Goal: Information Seeking & Learning: Find specific fact

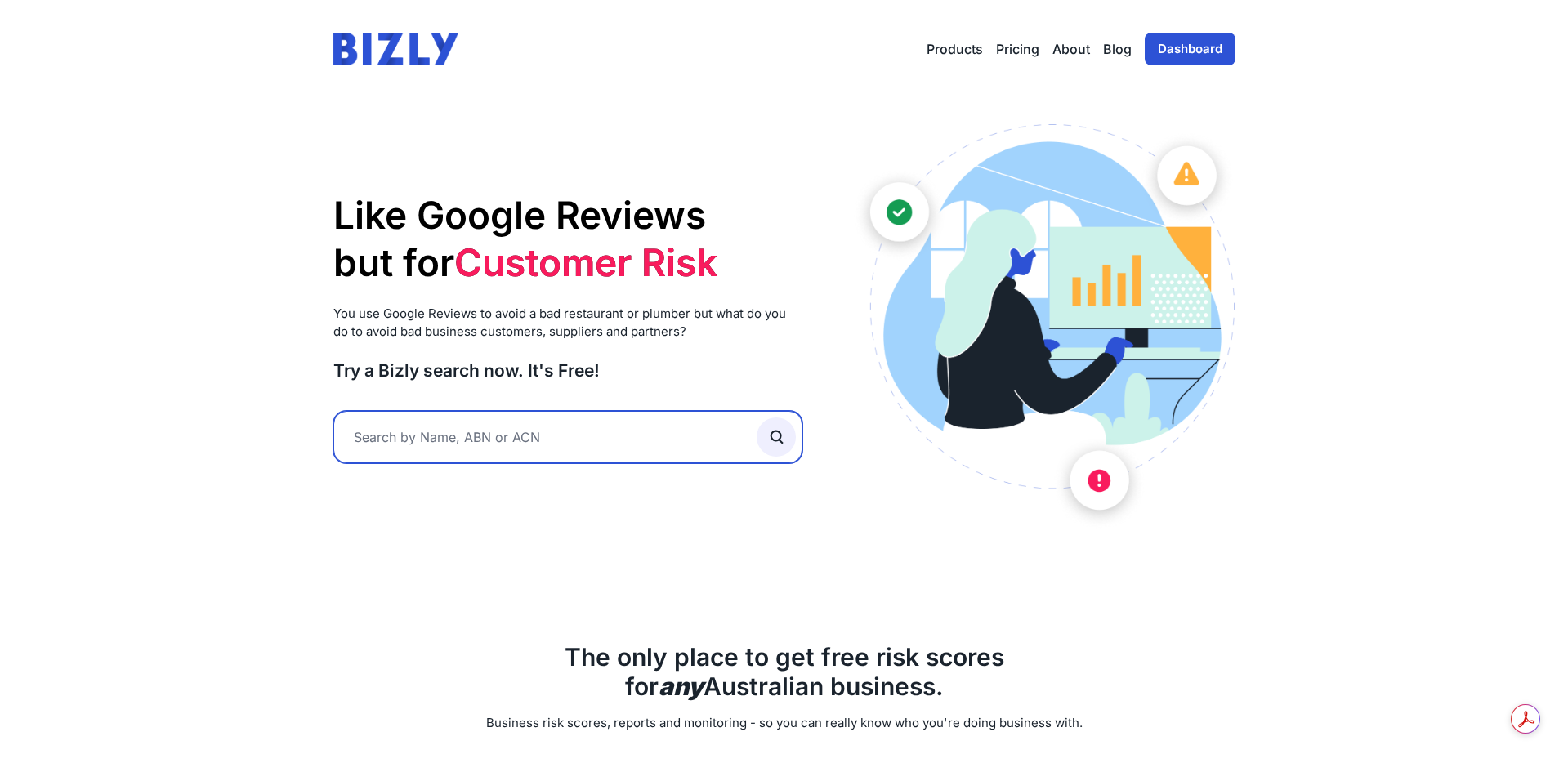
click at [407, 453] on input "text" at bounding box center [568, 436] width 469 height 52
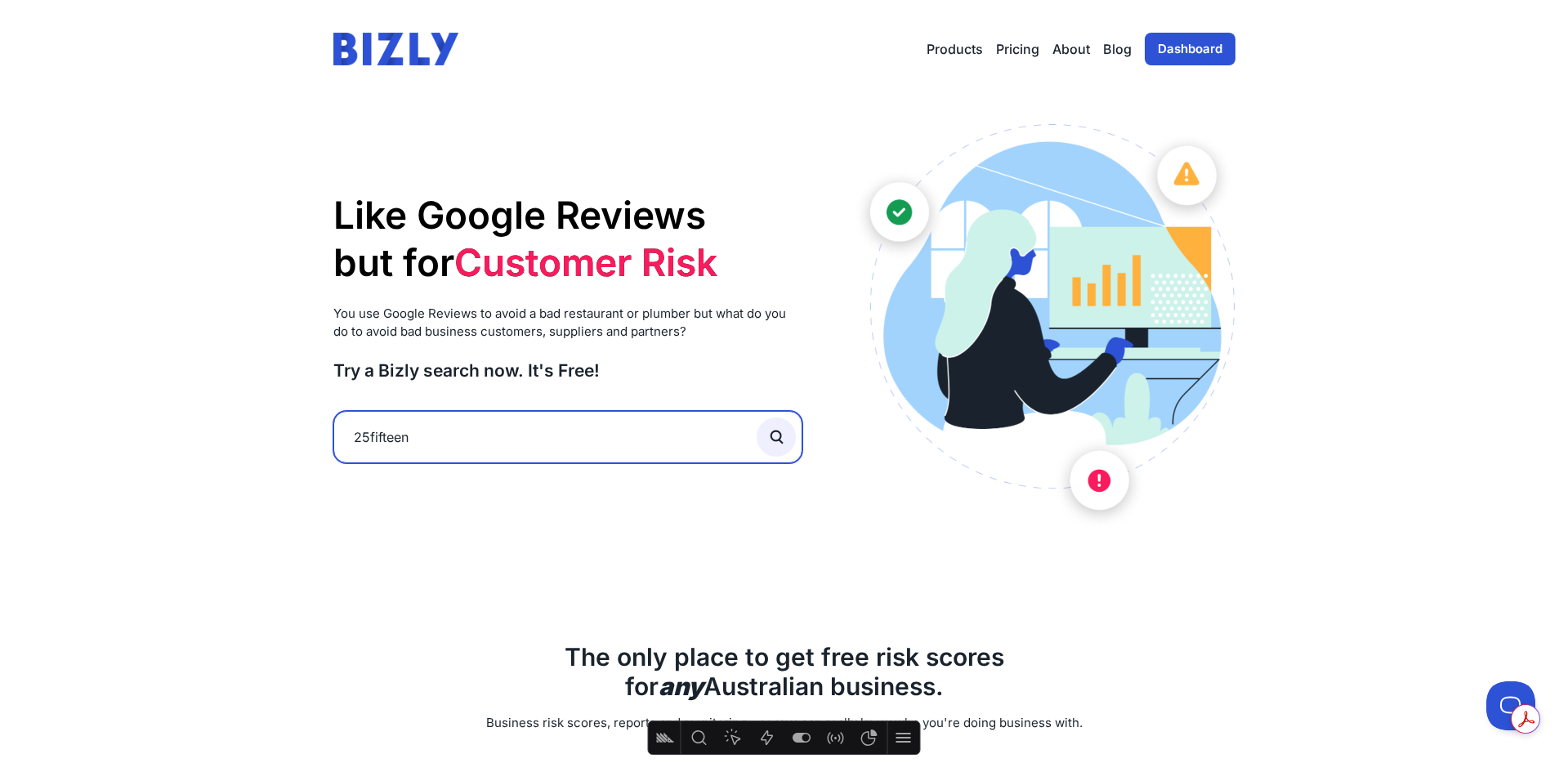
type input "25fifteen"
click at [757, 417] on button "submit" at bounding box center [776, 436] width 39 height 39
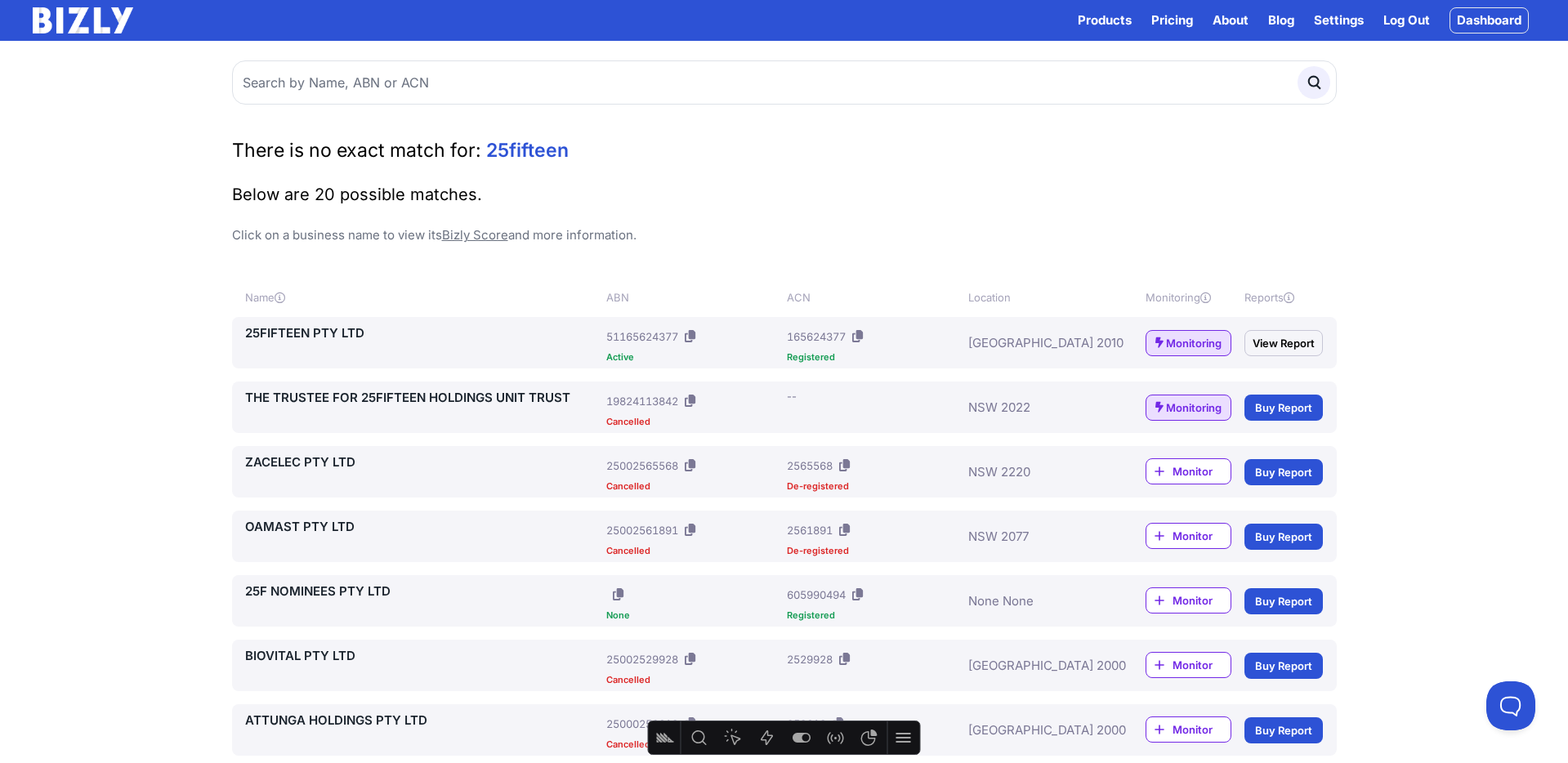
click at [686, 334] on button at bounding box center [690, 337] width 17 height 26
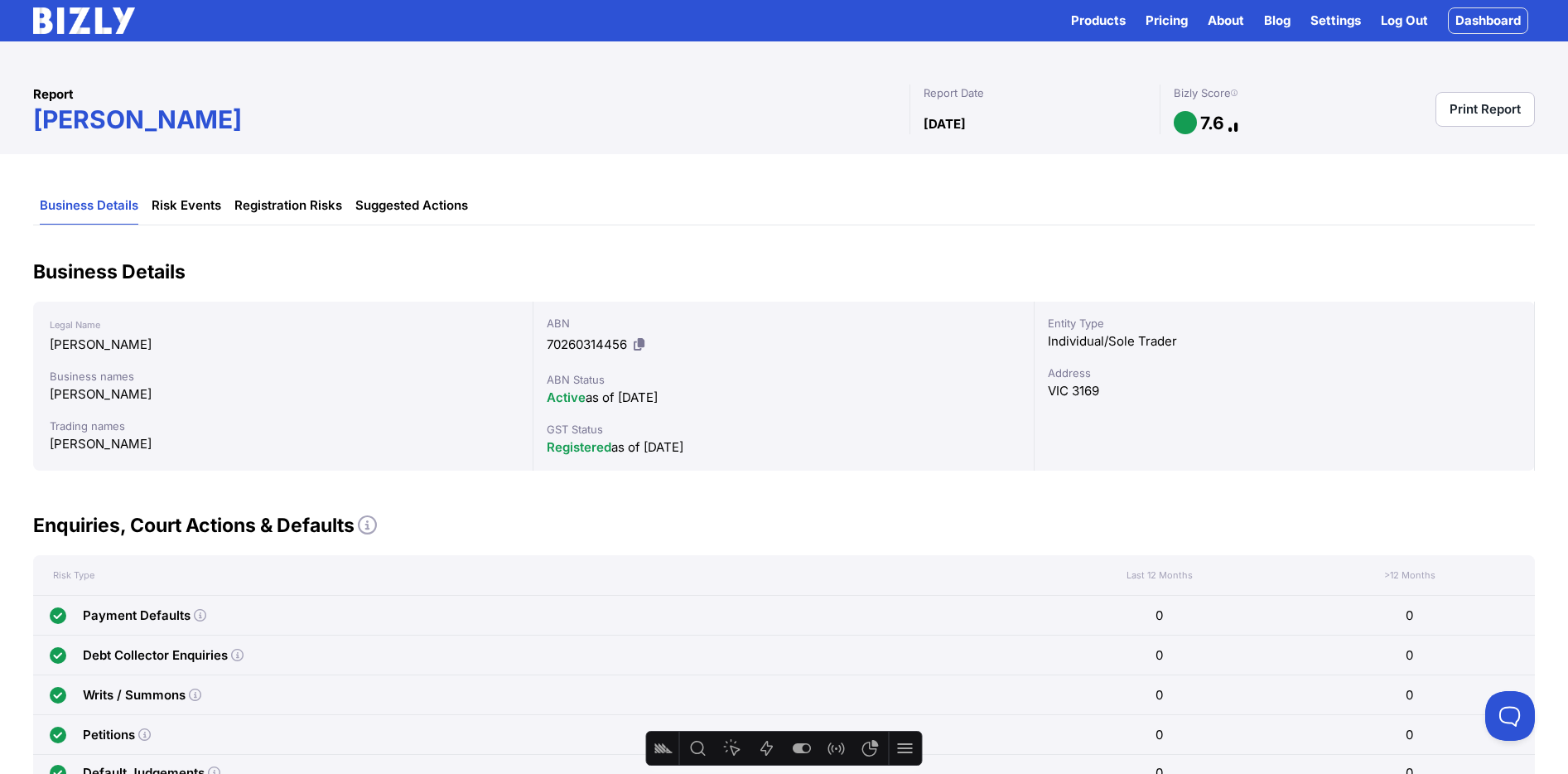
click at [105, 22] on img at bounding box center [83, 21] width 102 height 27
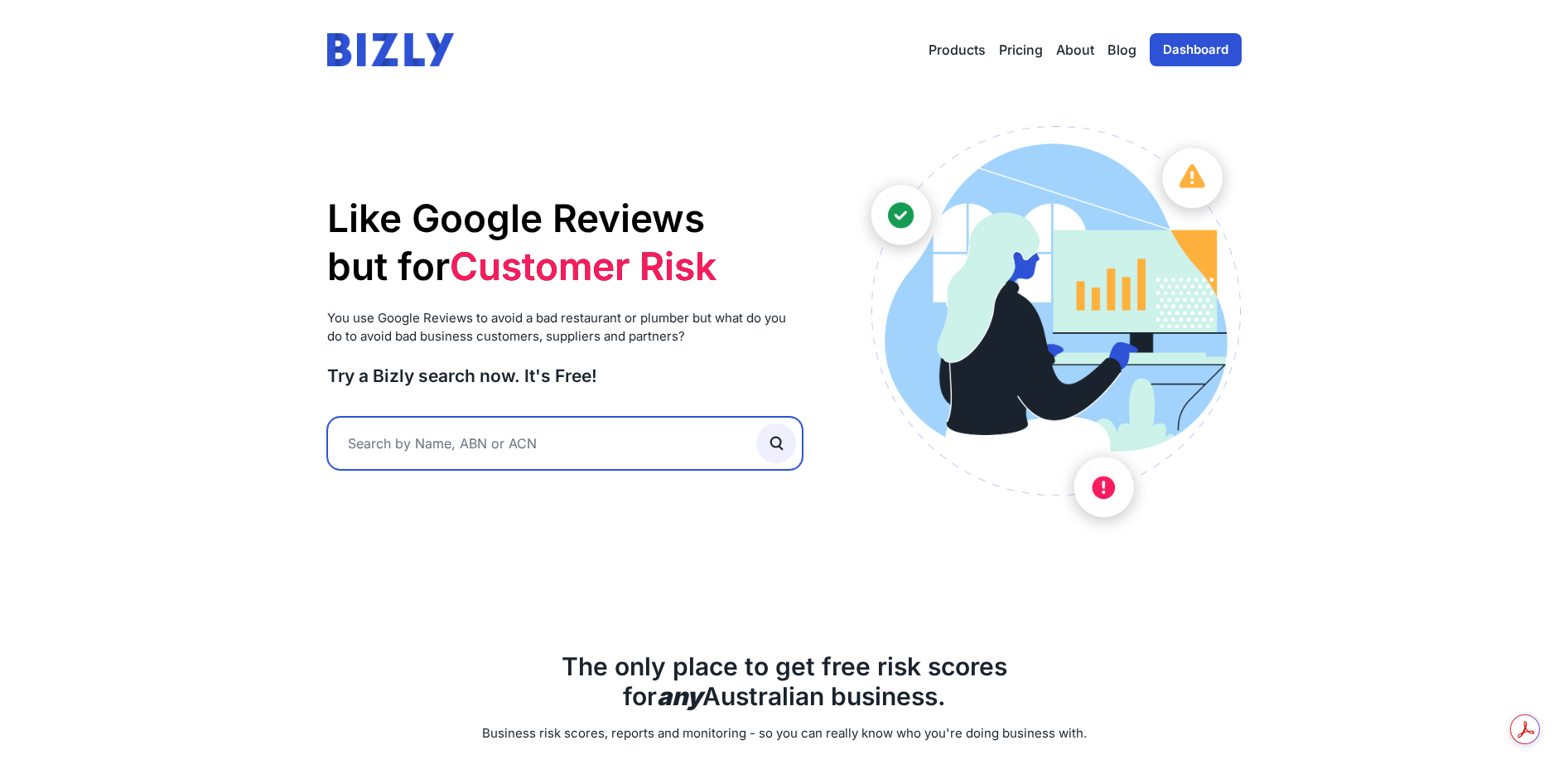
click at [423, 431] on input "text" at bounding box center [565, 442] width 476 height 53
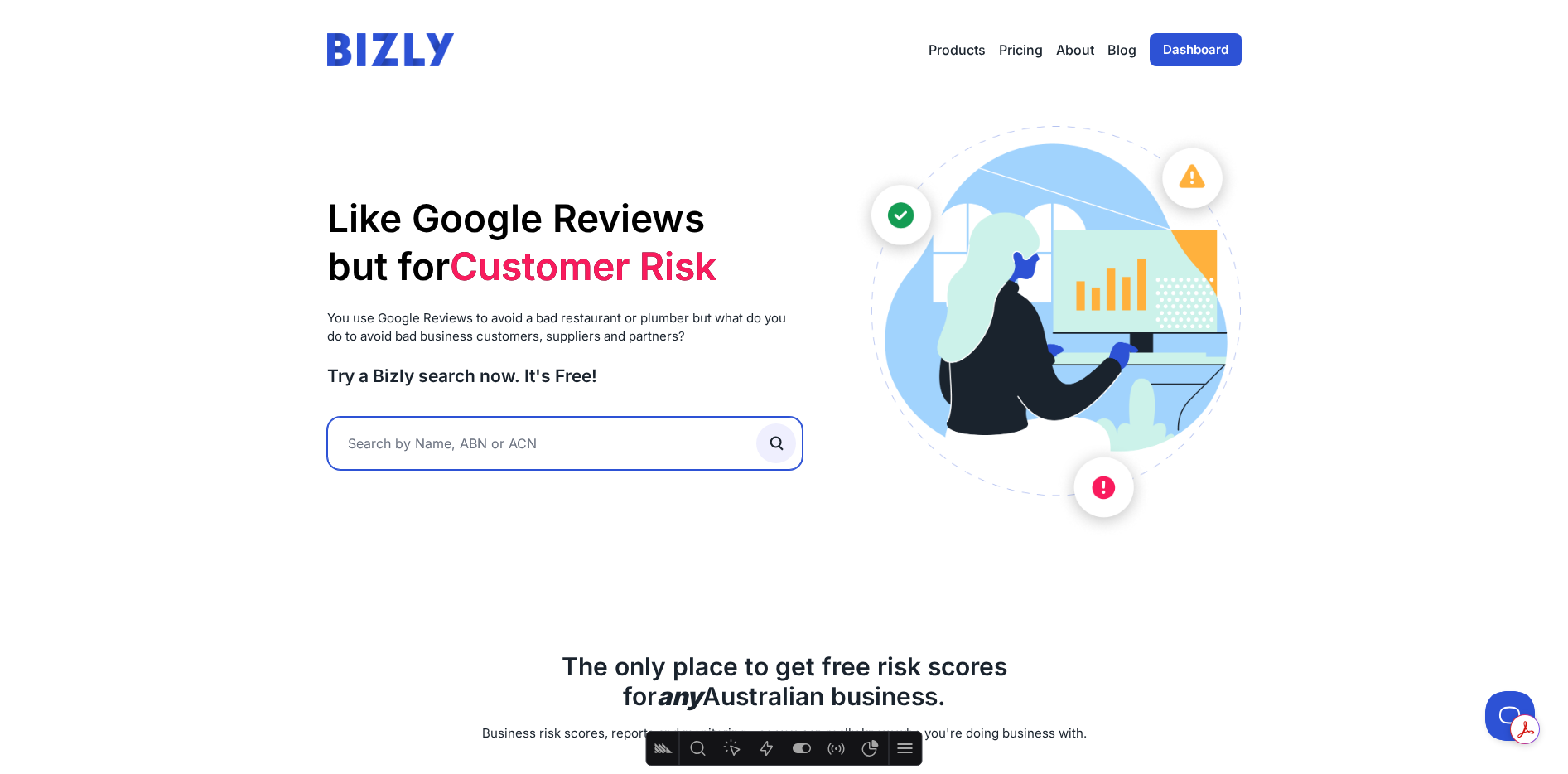
click at [504, 447] on input "text" at bounding box center [565, 442] width 476 height 53
type input "took"
click at [756, 423] on button "submit" at bounding box center [776, 442] width 39 height 39
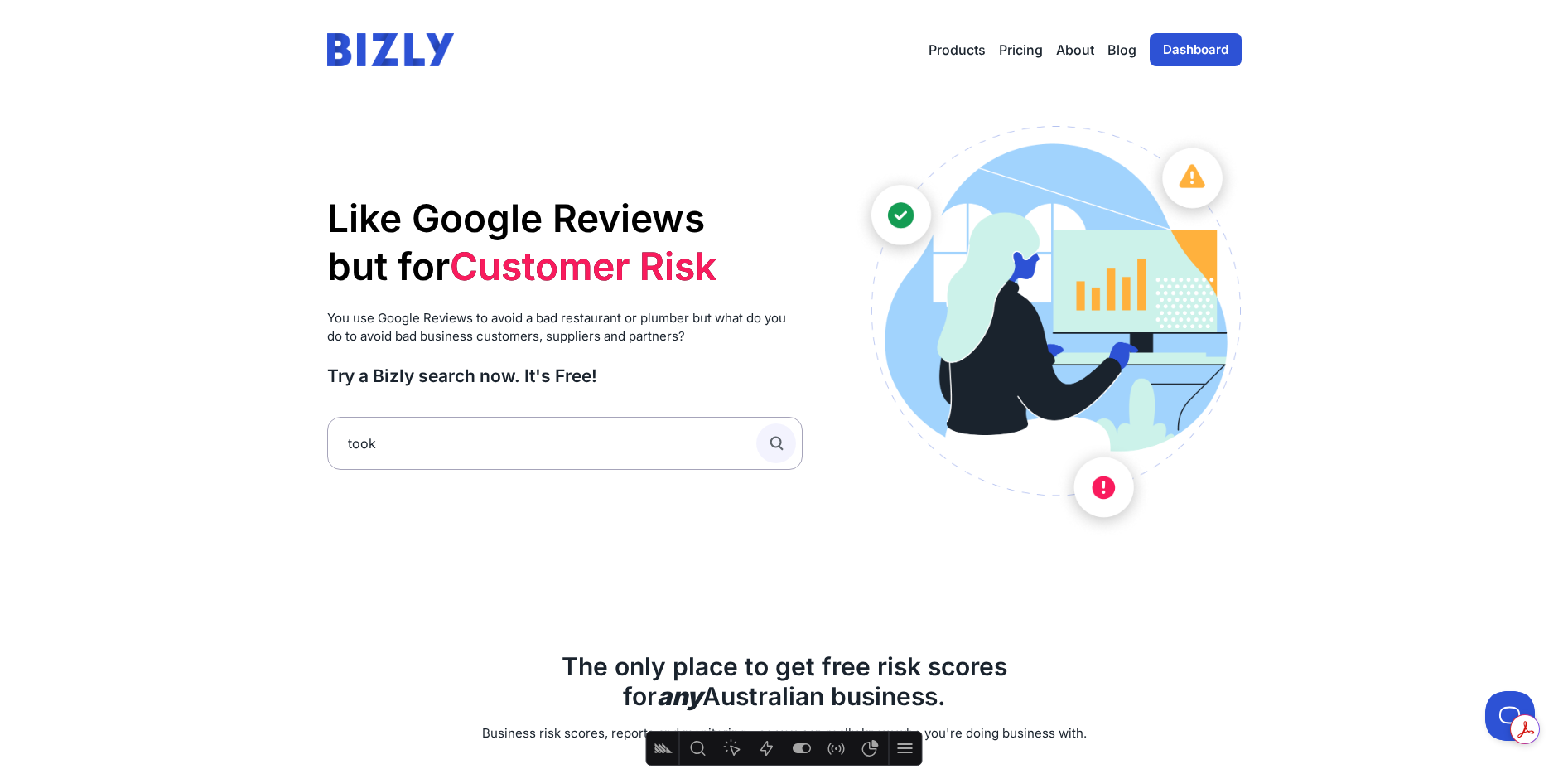
click at [780, 446] on icon "submit" at bounding box center [781, 447] width 4 height 4
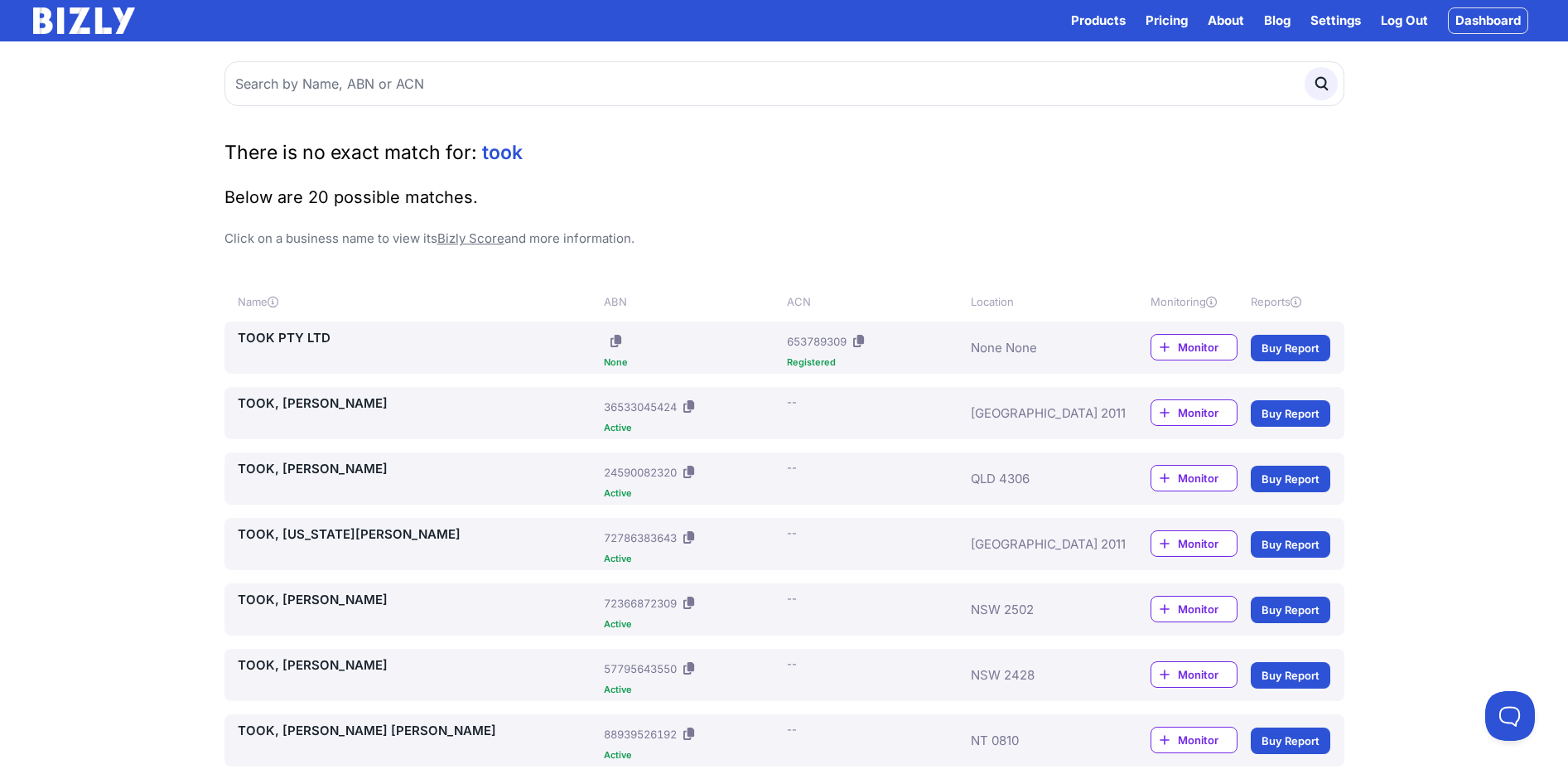
click at [310, 337] on link "TOOK PTY LTD" at bounding box center [417, 338] width 360 height 20
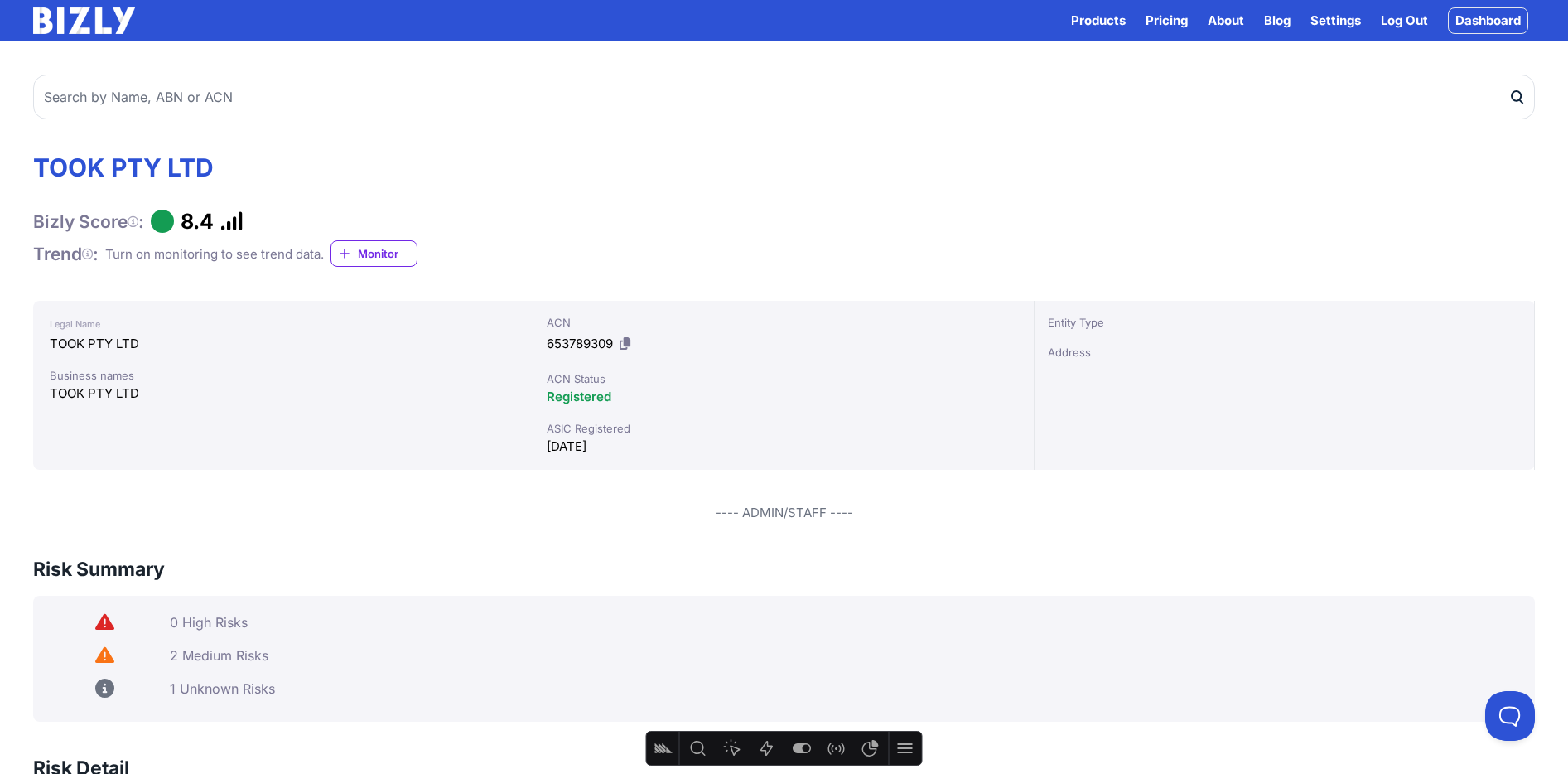
click at [616, 333] on div "ACN 653789309" at bounding box center [782, 335] width 473 height 43
click at [633, 343] on button at bounding box center [625, 344] width 18 height 27
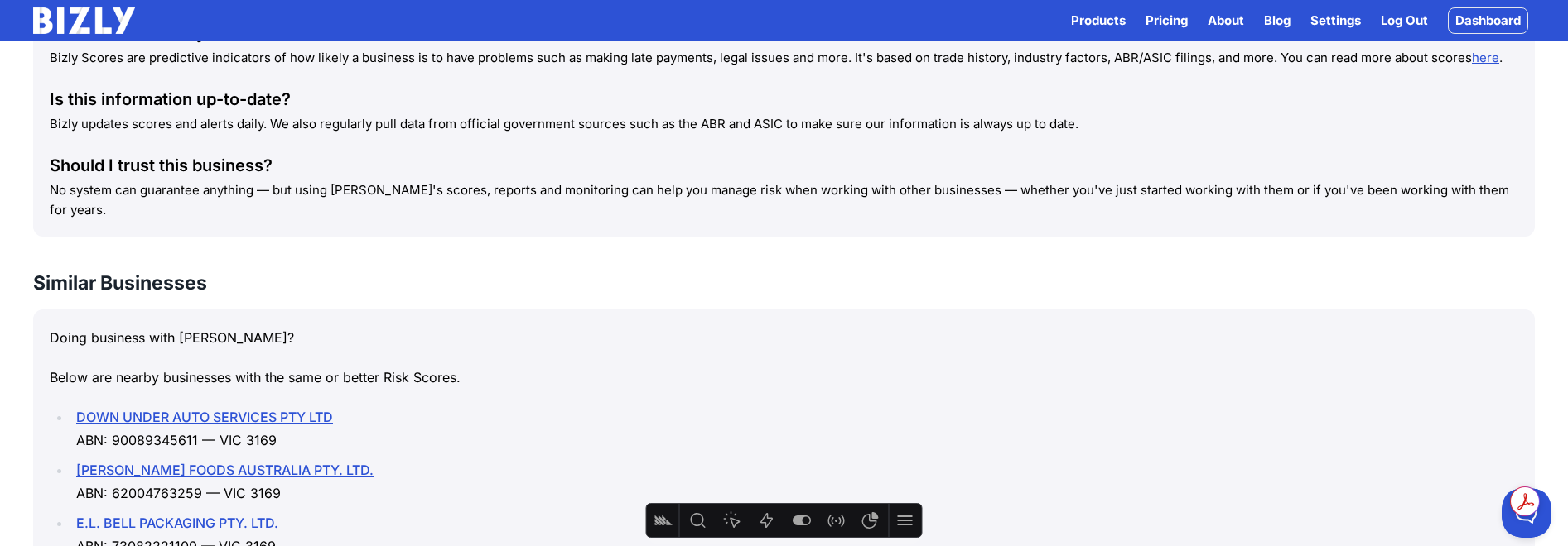
click at [138, 418] on li "DOWN UNDER AUTO SERVICES PTY LTD ABN: 90089345611 — VIC 3169" at bounding box center [795, 429] width 1447 height 46
copy li "90089345611"
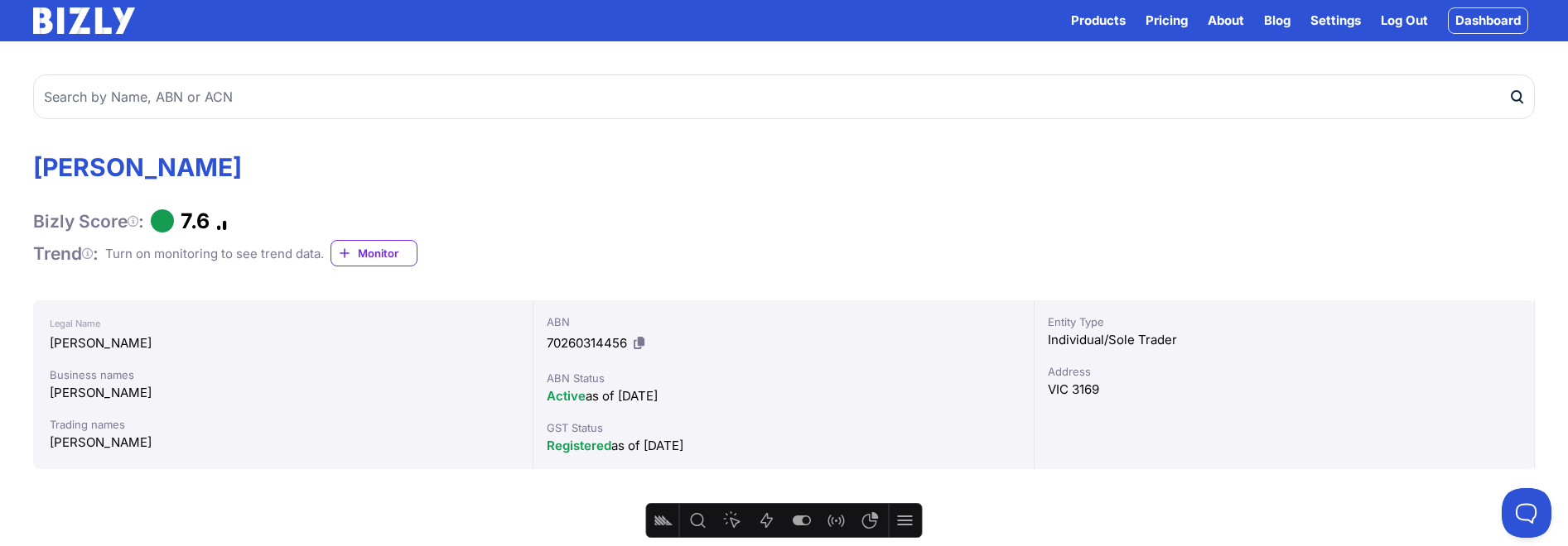
drag, startPoint x: 661, startPoint y: 222, endPoint x: 531, endPoint y: 122, distance: 164.0
click at [660, 219] on div "[PERSON_NAME] Bizly Score : 7.6 Trend : Turn on monitoring to see trend data. M…" at bounding box center [783, 210] width 1502 height 115
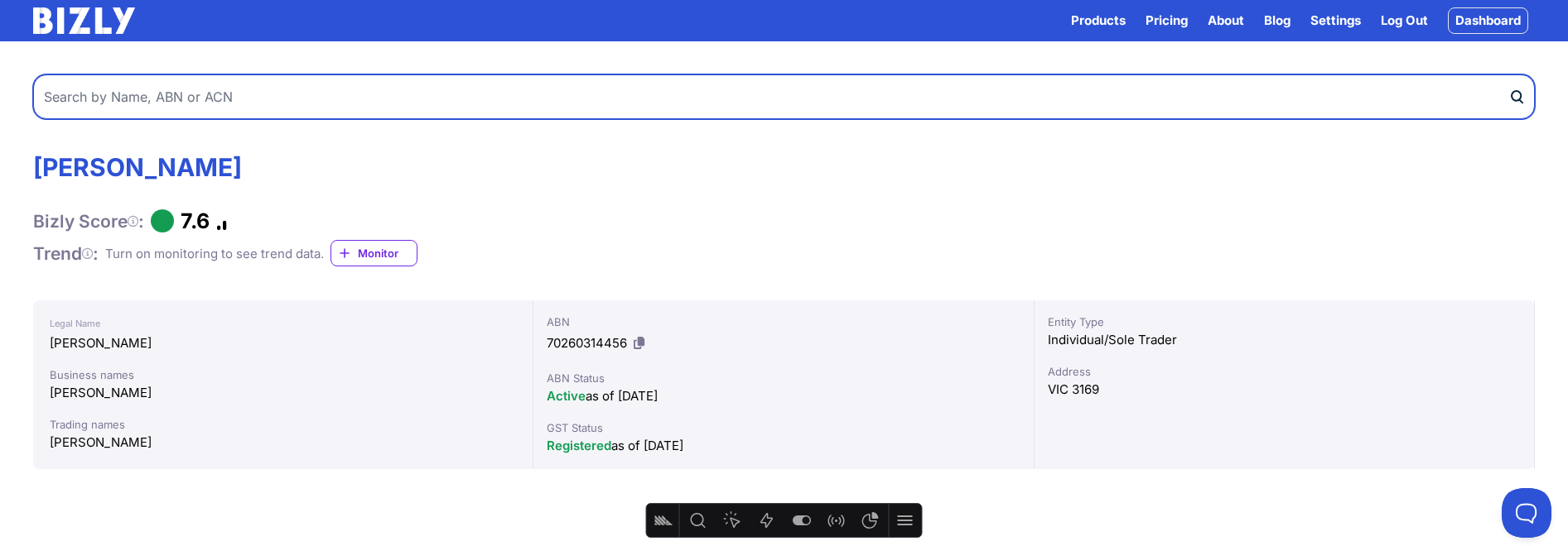
click at [278, 108] on input "text" at bounding box center [783, 96] width 1502 height 44
type input "25fifteen"
click at [1508, 75] on button "submit" at bounding box center [1522, 96] width 27 height 44
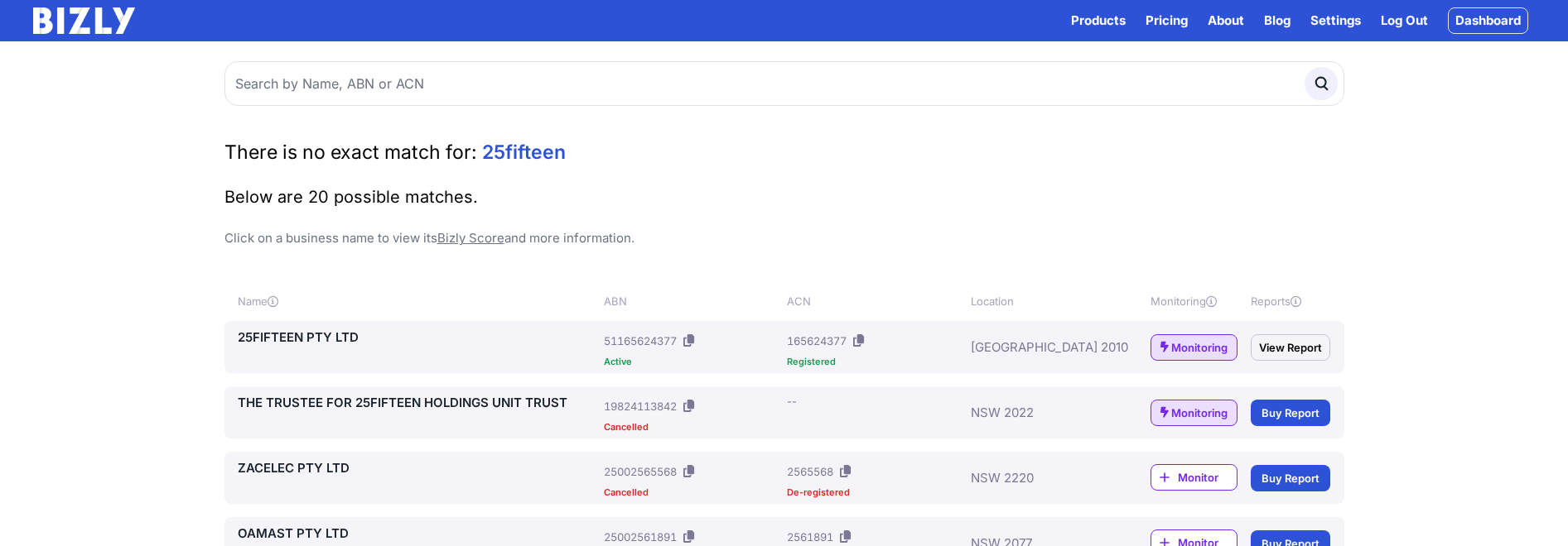
click at [690, 340] on icon at bounding box center [688, 341] width 11 height 13
